Goal: Transaction & Acquisition: Purchase product/service

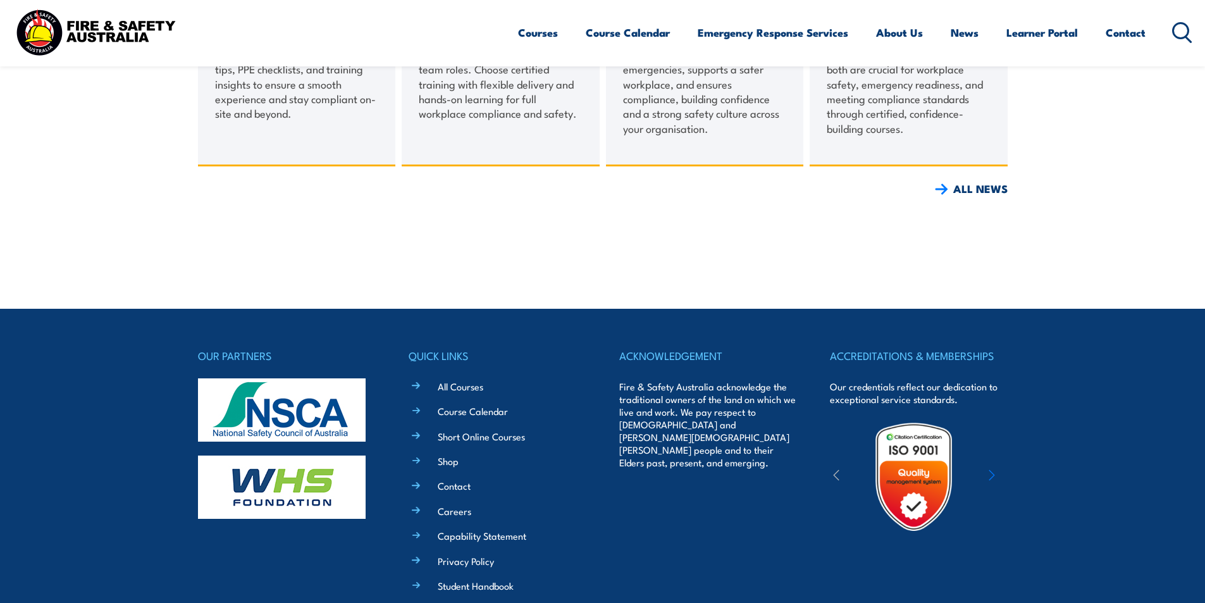
scroll to position [2085, 0]
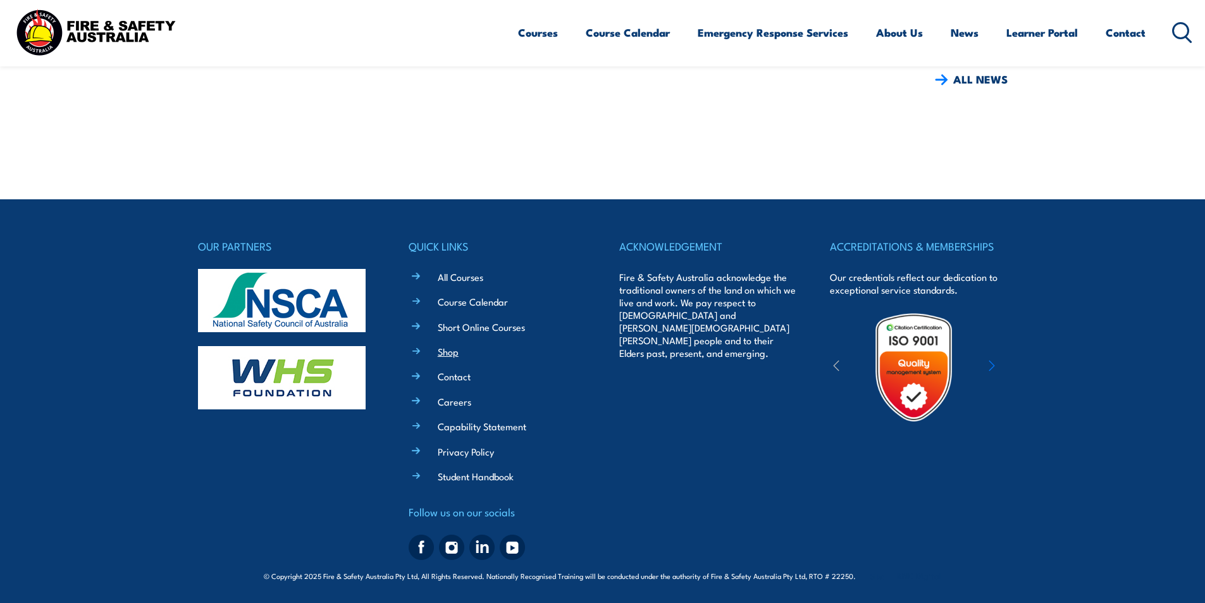
click at [453, 350] on link "Shop" at bounding box center [448, 351] width 21 height 13
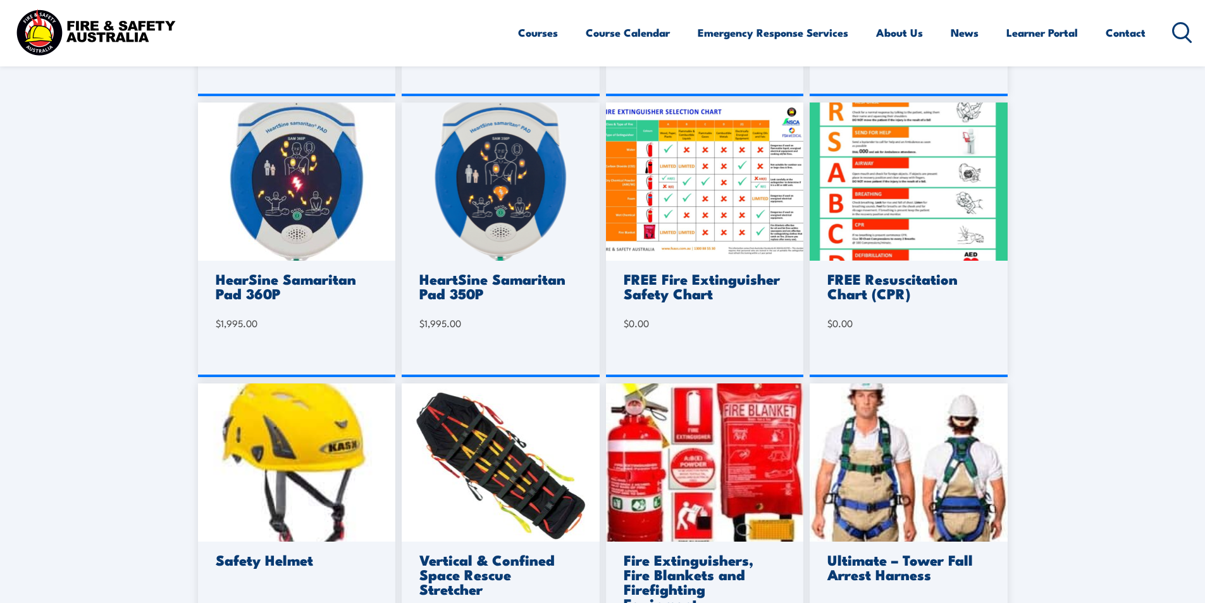
scroll to position [759, 0]
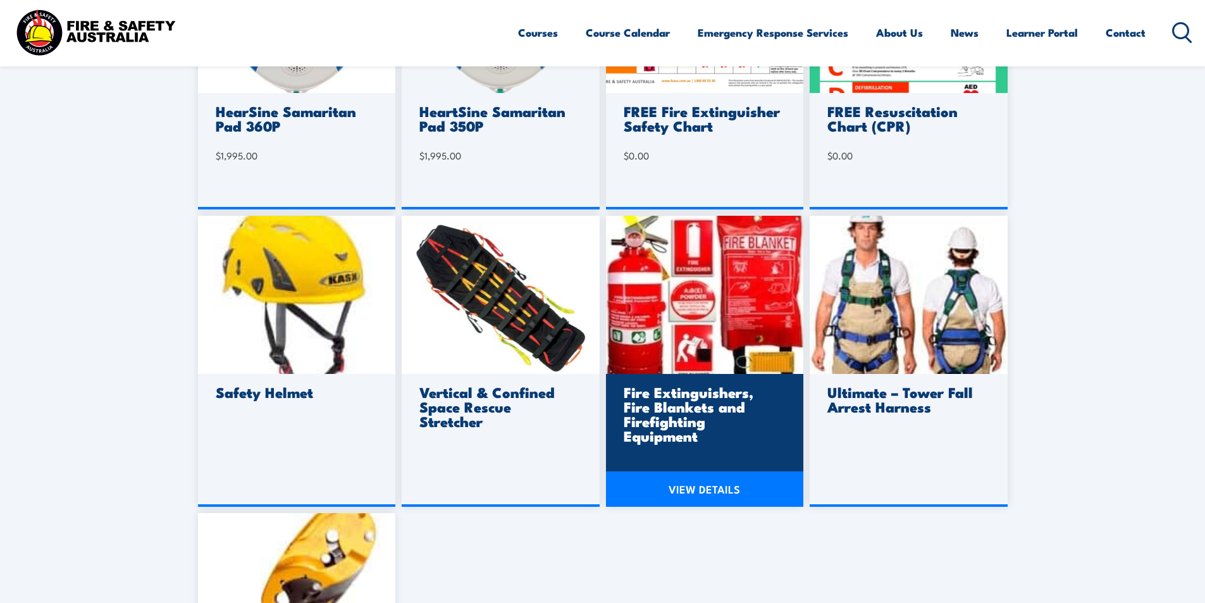
click at [734, 280] on img at bounding box center [705, 295] width 198 height 158
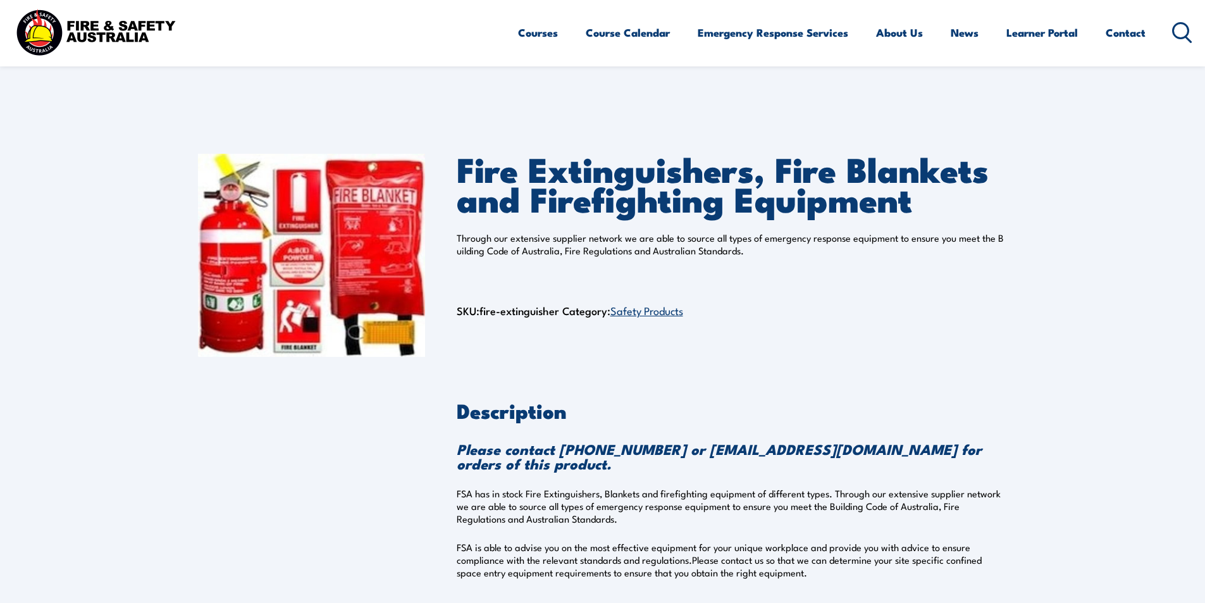
click at [660, 309] on link "Safety Products" at bounding box center [646, 309] width 73 height 15
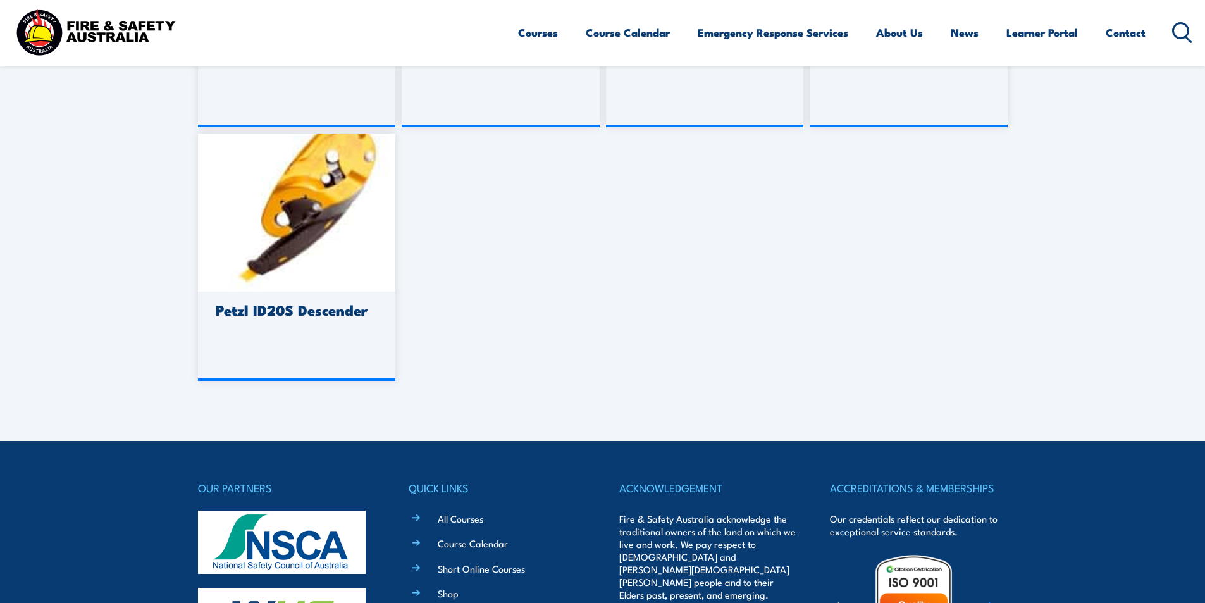
scroll to position [822, 0]
